Goal: Transaction & Acquisition: Purchase product/service

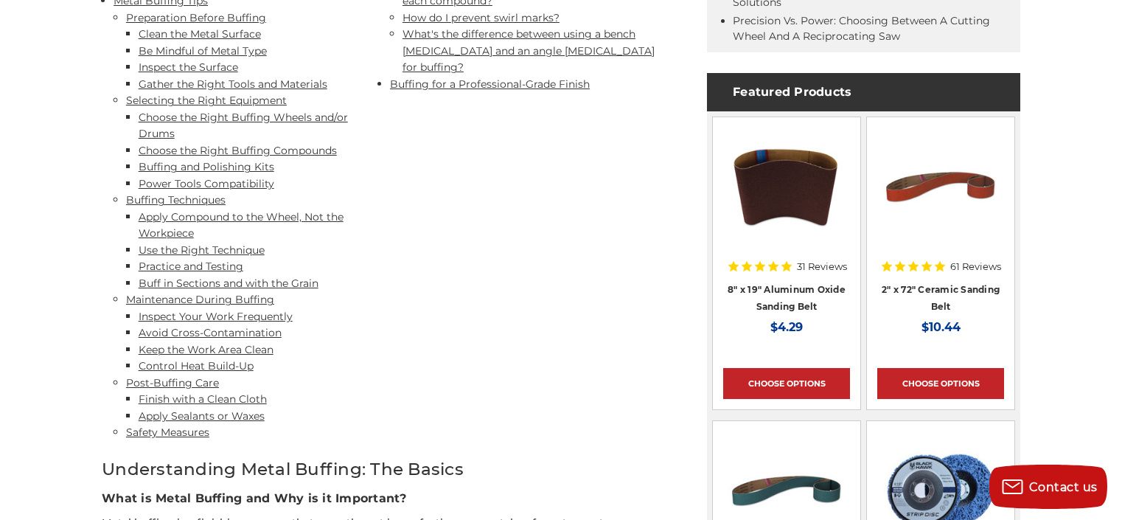
scroll to position [885, 0]
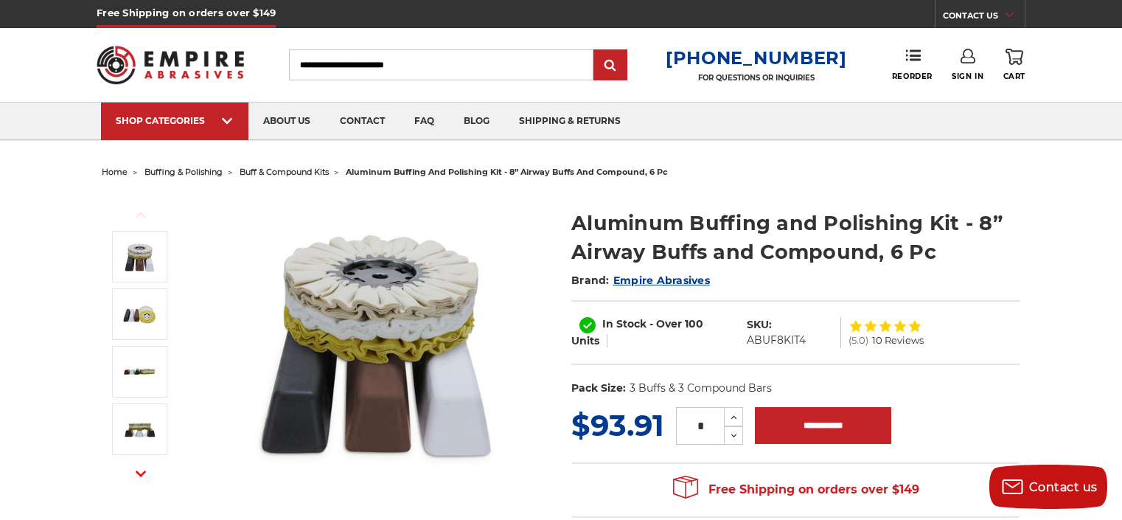
click at [187, 173] on span "buffing & polishing" at bounding box center [184, 172] width 78 height 10
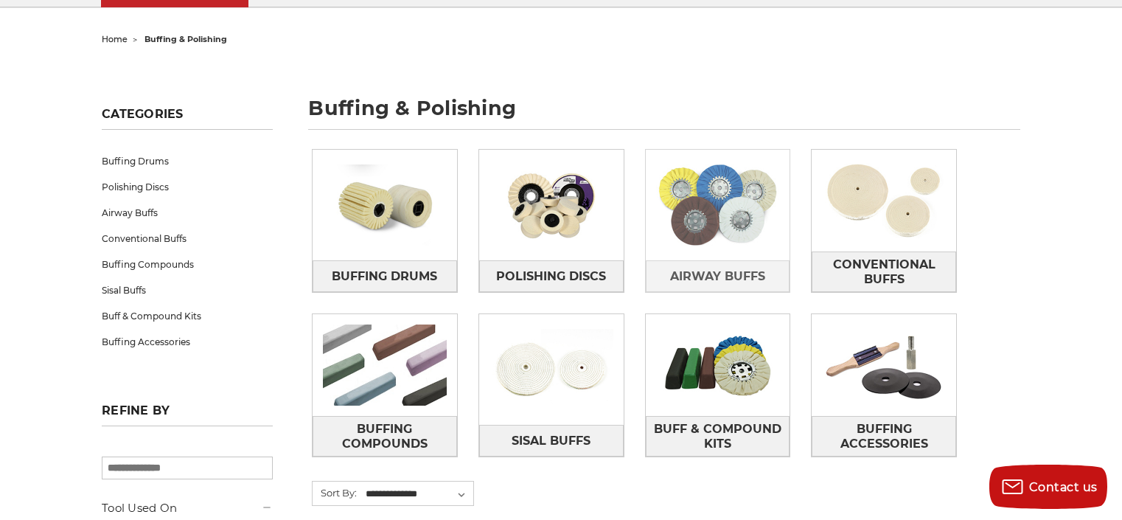
scroll to position [148, 0]
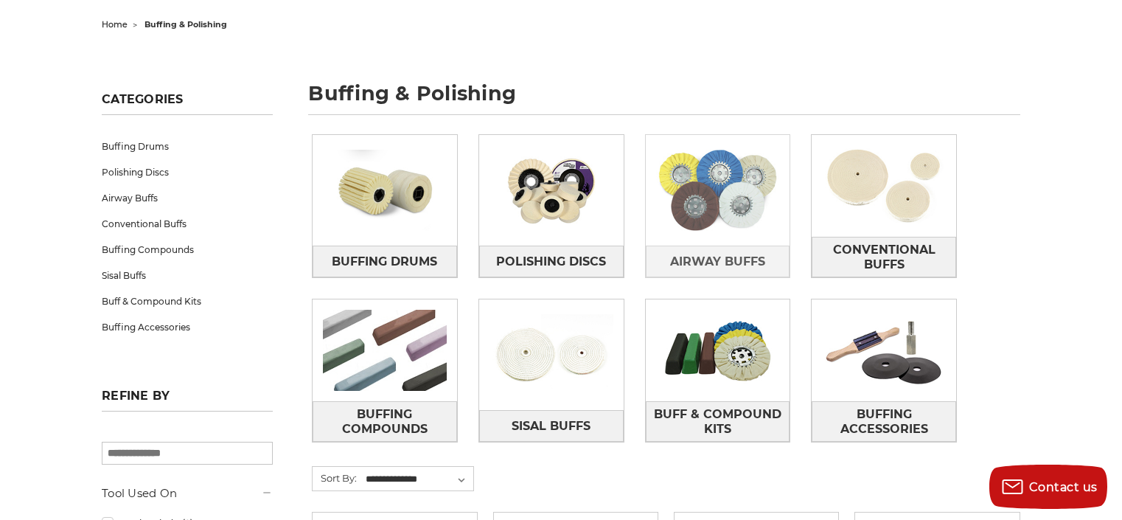
click at [729, 195] on img at bounding box center [718, 190] width 145 height 102
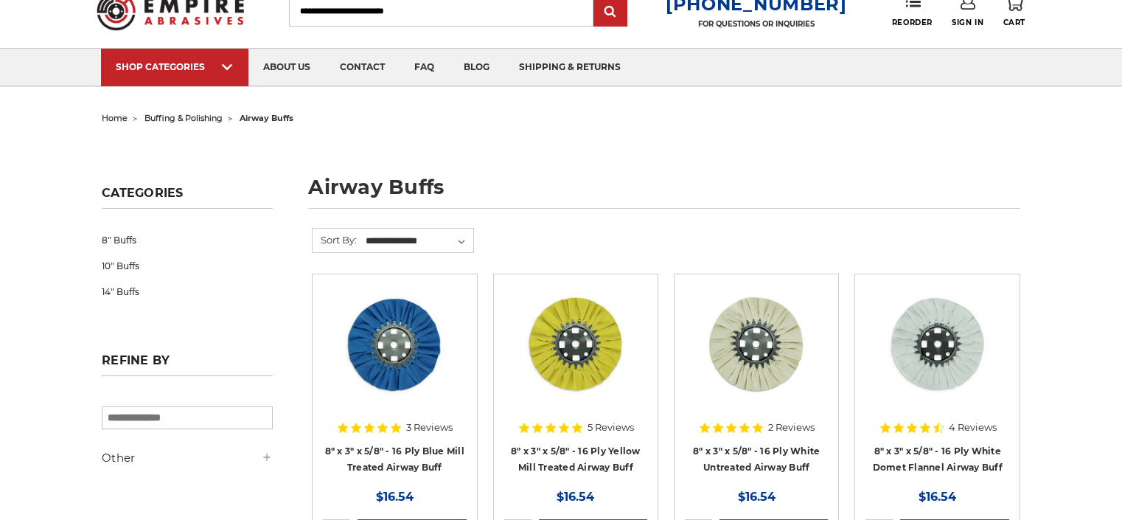
scroll to position [148, 0]
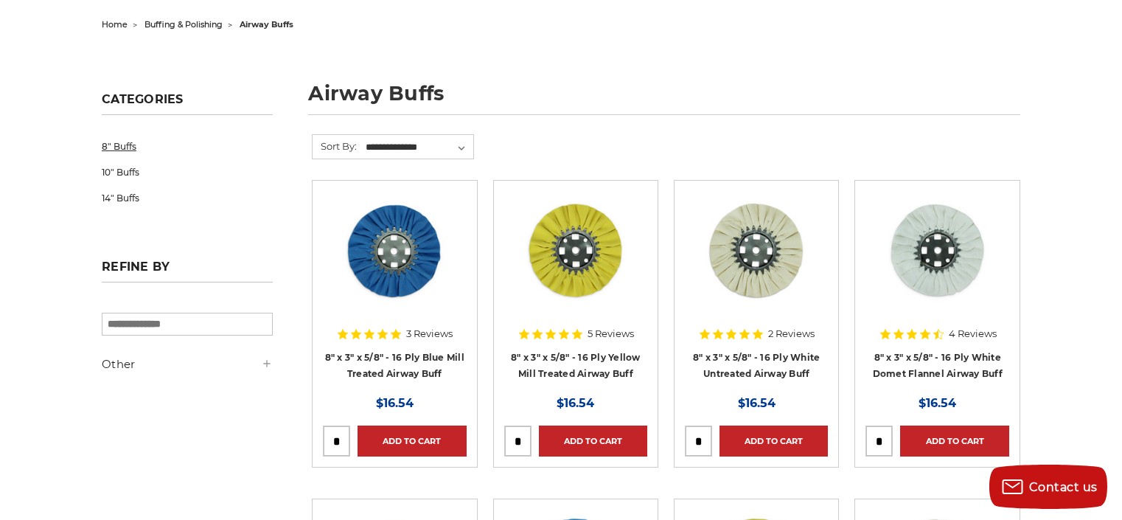
click at [131, 147] on link "8" Buffs" at bounding box center [187, 146] width 171 height 26
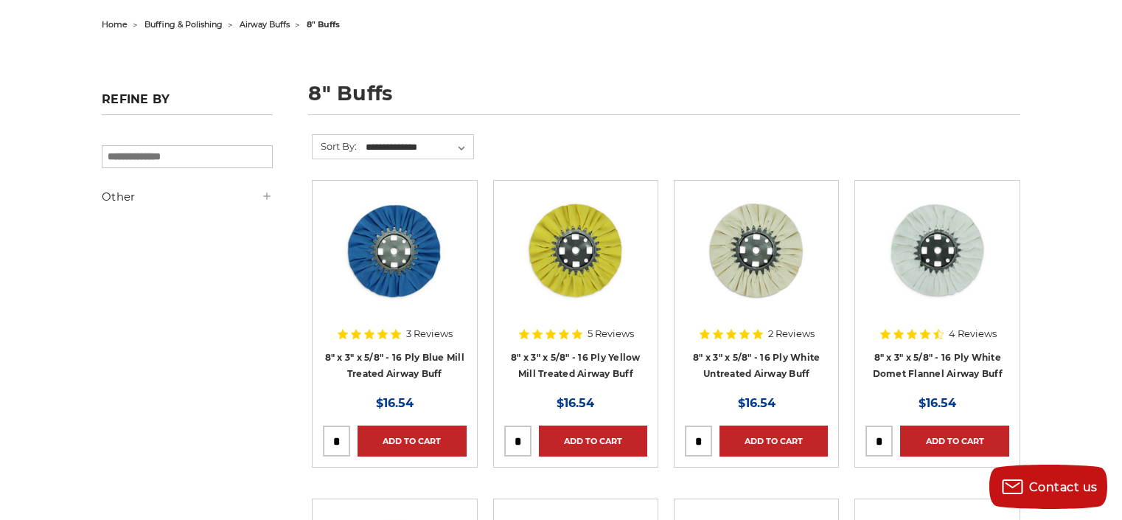
scroll to position [221, 0]
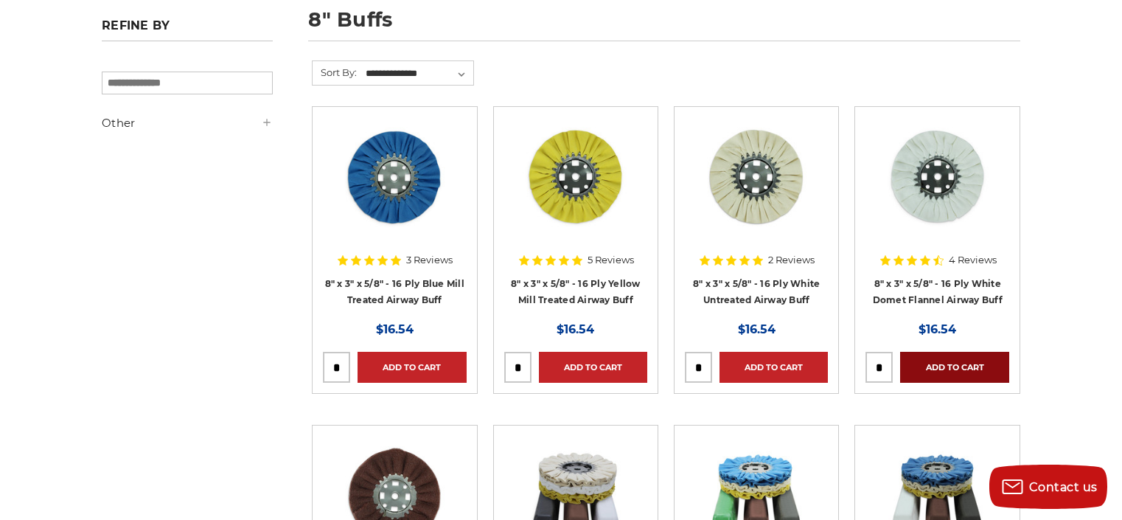
click at [954, 364] on link "Add to Cart" at bounding box center [954, 367] width 108 height 31
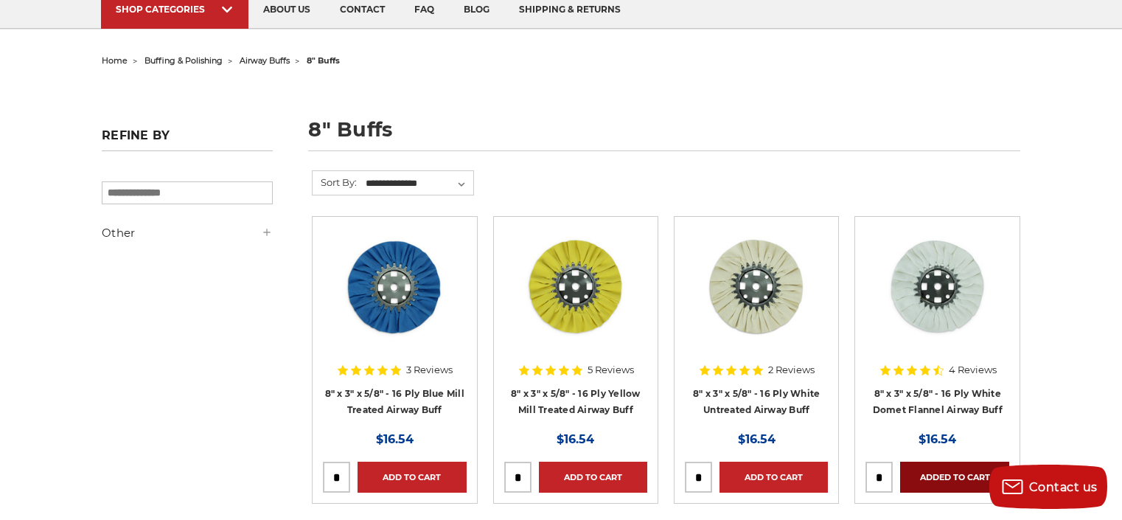
scroll to position [0, 0]
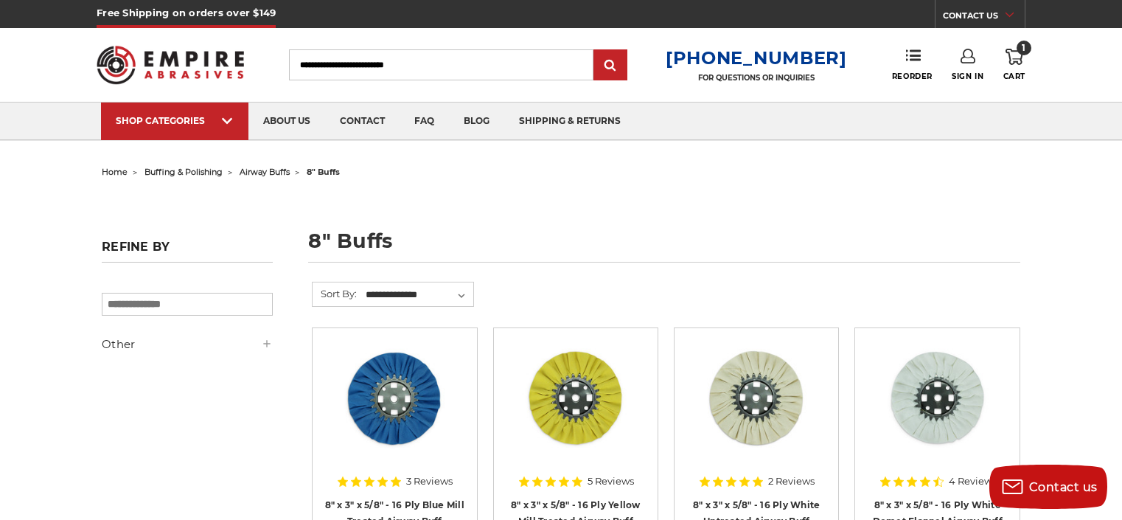
click at [117, 170] on span "home" at bounding box center [115, 172] width 26 height 10
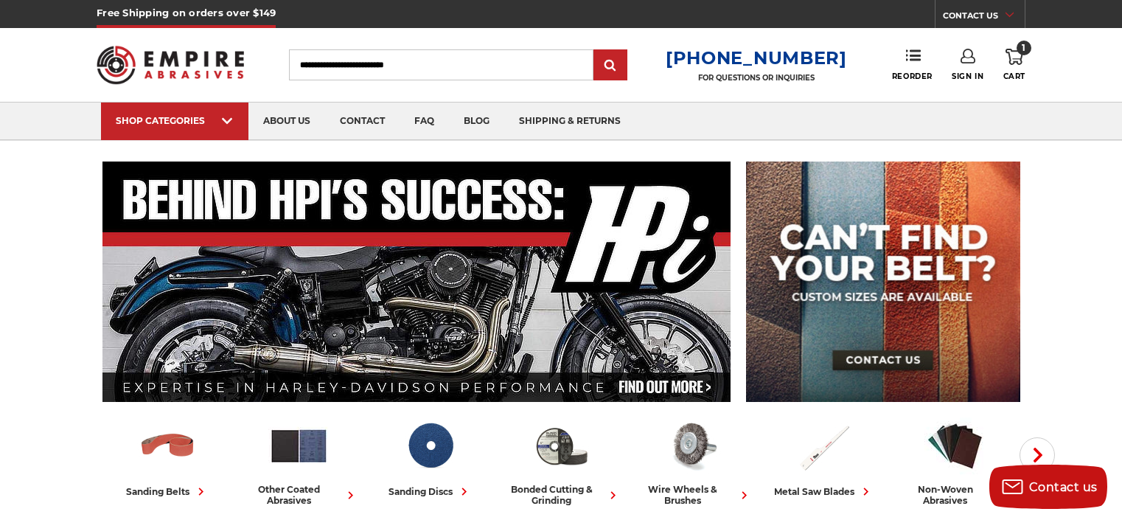
click at [451, 67] on input "Search" at bounding box center [441, 64] width 305 height 31
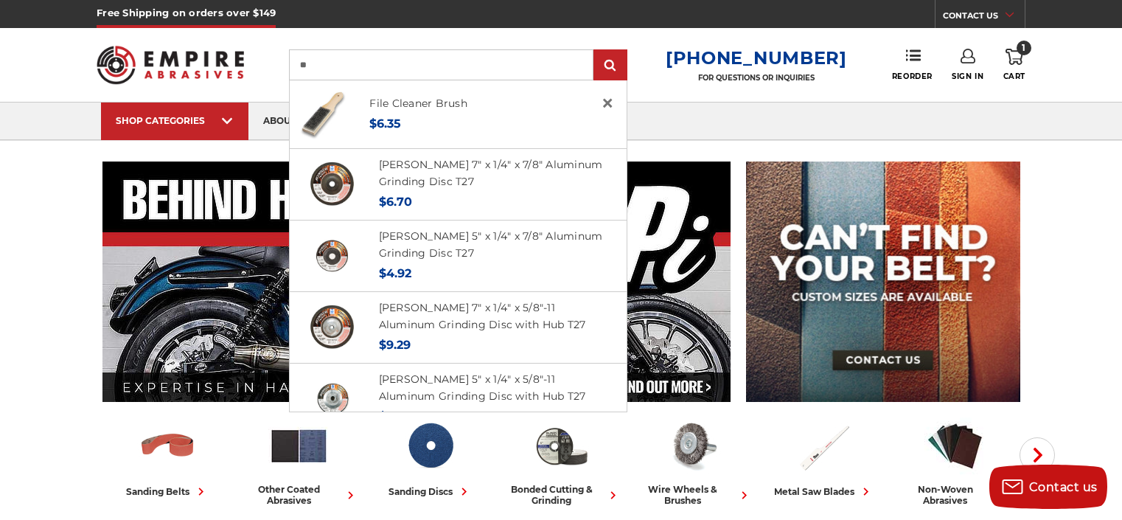
type input "*"
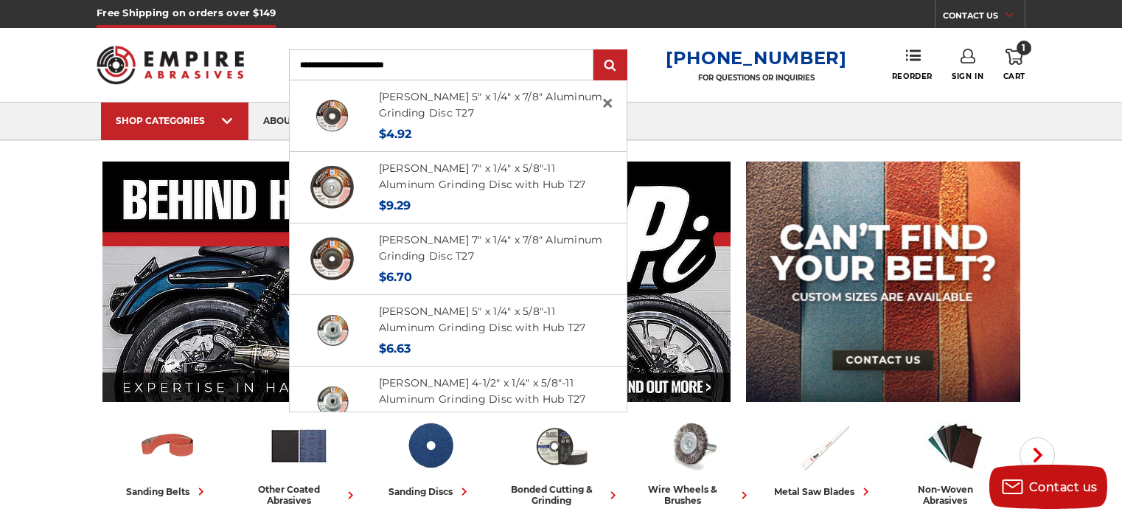
drag, startPoint x: 668, startPoint y: 80, endPoint x: 659, endPoint y: 84, distance: 9.9
click at [667, 80] on div "Toggle menu Menu Search × Mercer 5" x 1/4" x 7/8" Aluminum Grinding Disc T27 MS…" at bounding box center [561, 65] width 929 height 74
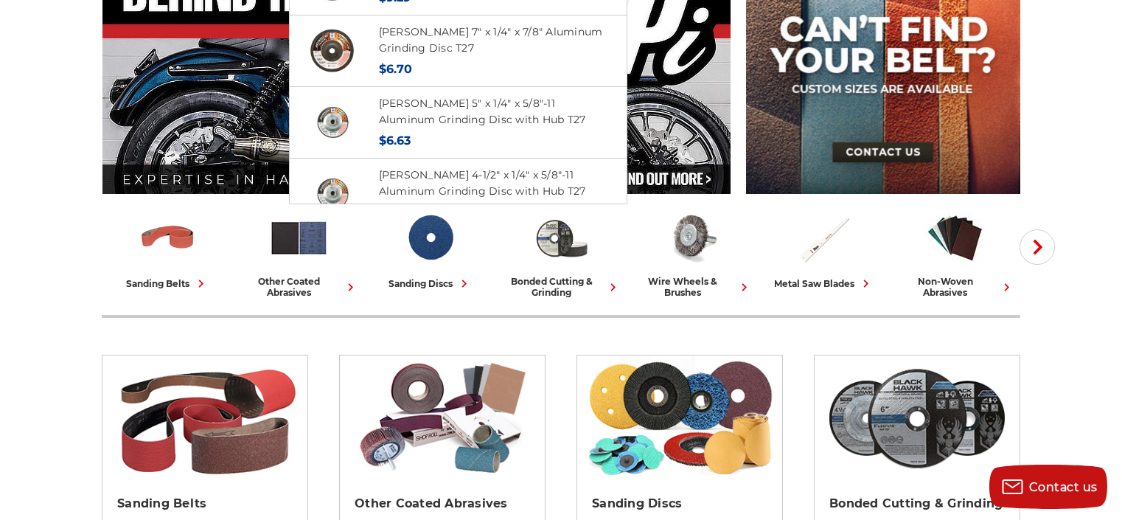
scroll to position [221, 0]
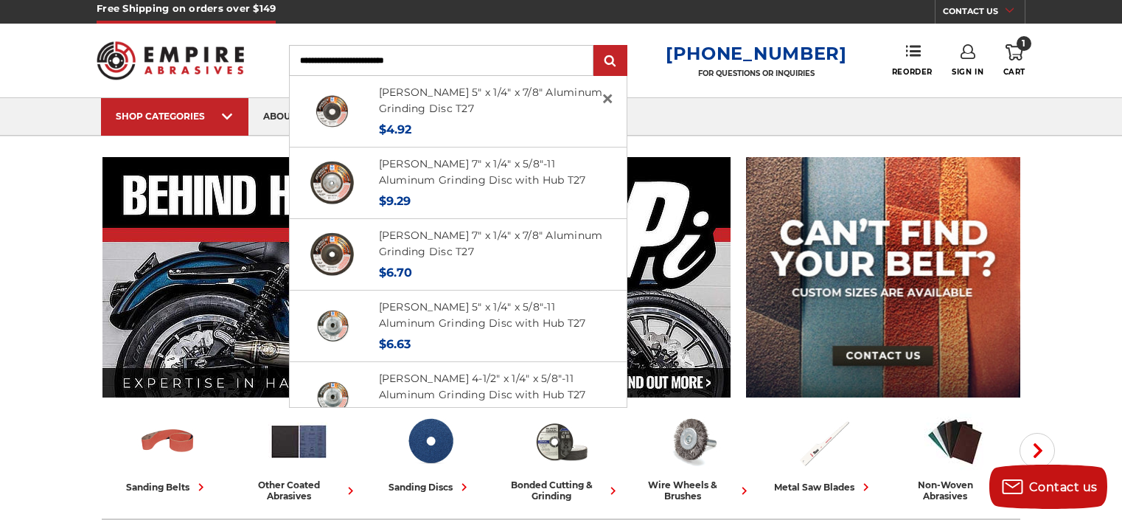
scroll to position [0, 0]
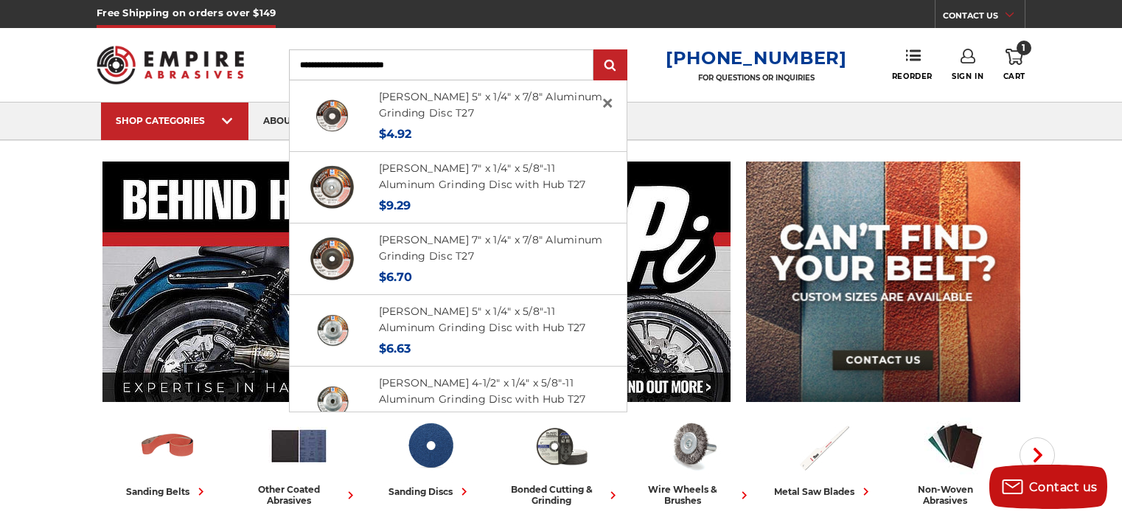
click at [672, 52] on div "Toggle menu Menu Search × Mercer 5" x 1/4" x 7/8" Aluminum Grinding Disc T27 MS…" at bounding box center [561, 65] width 929 height 74
click at [452, 67] on input "Search" at bounding box center [441, 64] width 305 height 31
click at [662, 88] on div "Toggle menu Menu Search × Mercer 5" x 1/4" x 7/8" Aluminum Grinding Disc T27 MS…" at bounding box center [561, 65] width 929 height 74
